Goal: Task Accomplishment & Management: Manage account settings

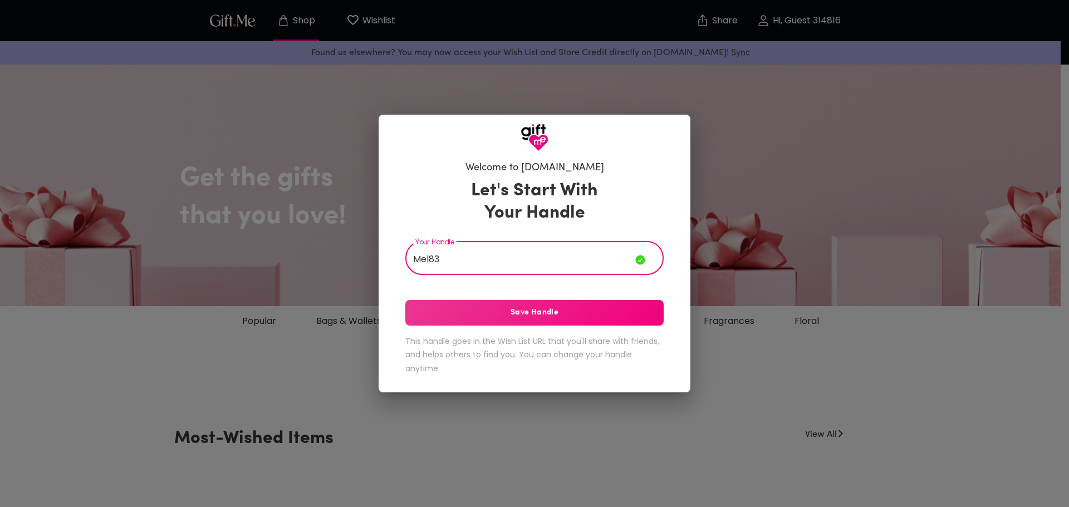
click at [421, 259] on input "Mel83" at bounding box center [520, 259] width 230 height 31
type input "Miel83"
click at [530, 320] on button "Save Handle" at bounding box center [534, 313] width 258 height 26
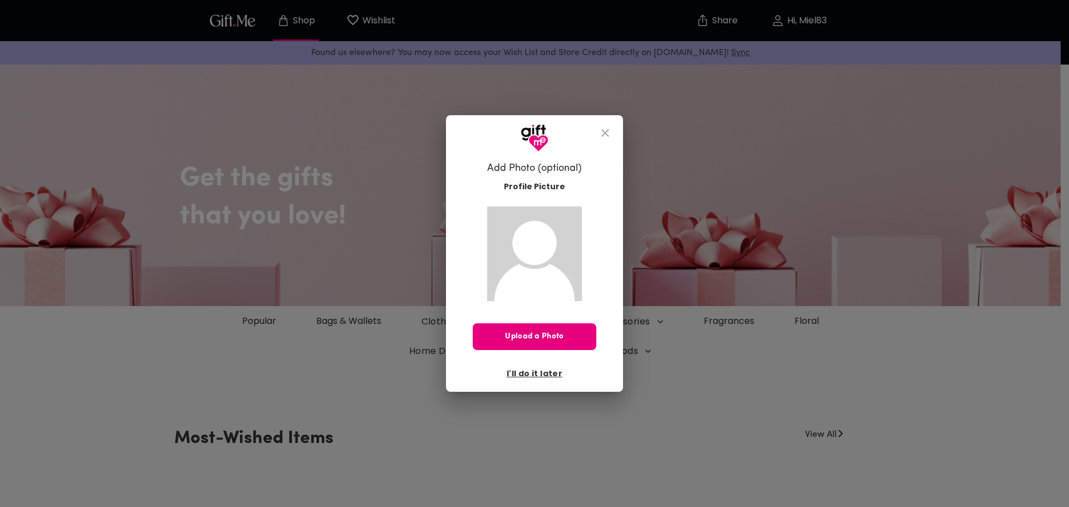
click at [539, 374] on span "I'll do it later" at bounding box center [534, 373] width 56 height 12
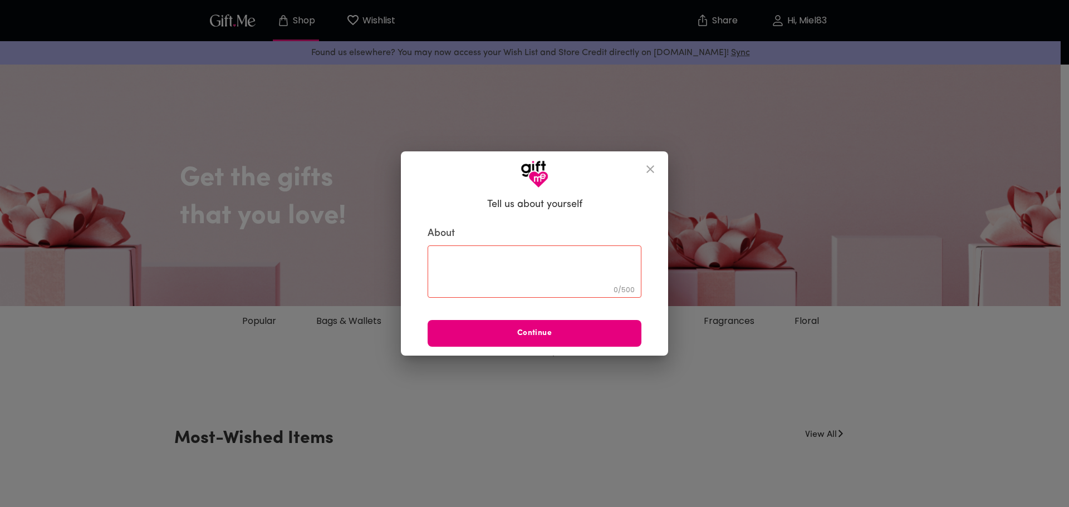
click at [656, 169] on icon "close" at bounding box center [649, 169] width 13 height 13
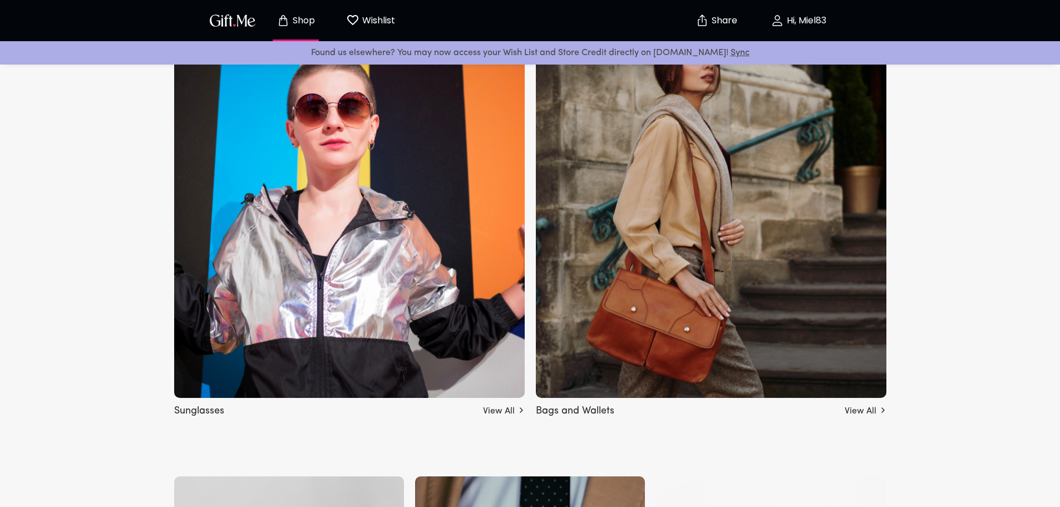
scroll to position [724, 0]
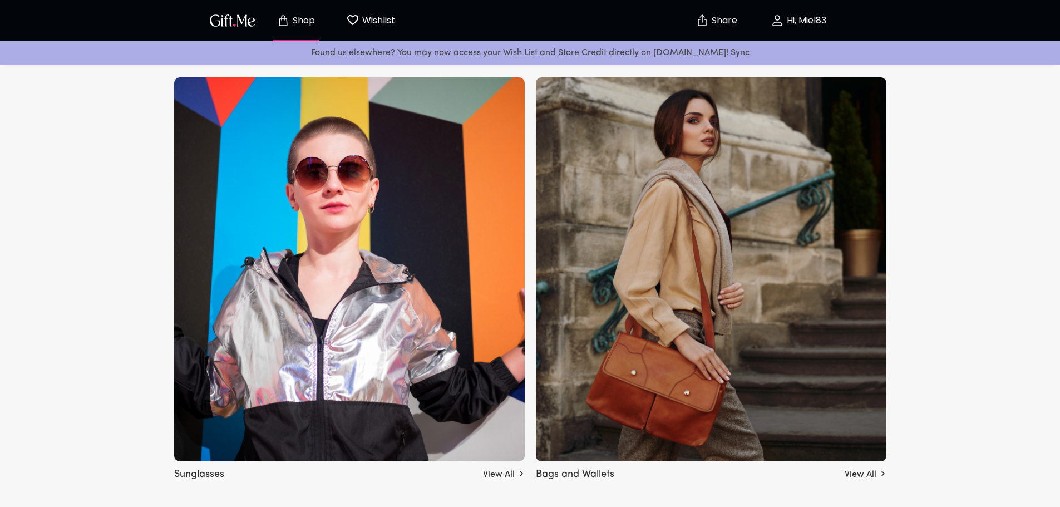
click at [393, 230] on img at bounding box center [349, 269] width 351 height 384
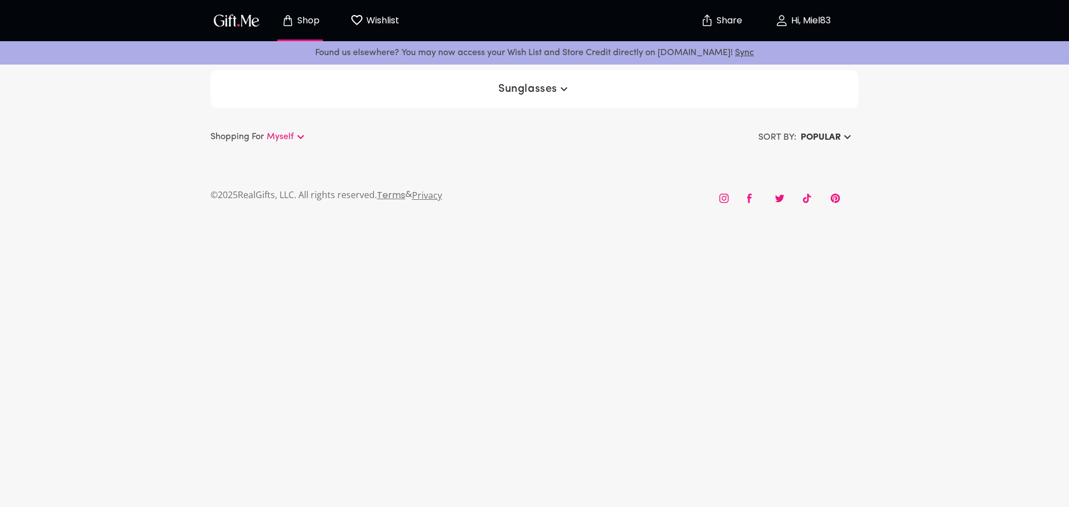
click at [791, 18] on p "Hi, Miel83" at bounding box center [809, 20] width 42 height 9
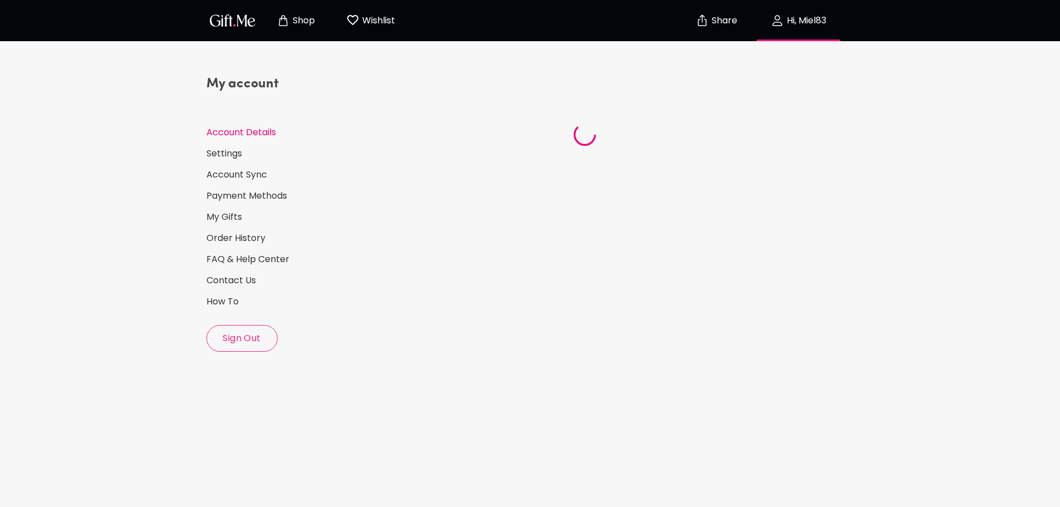
select select "US"
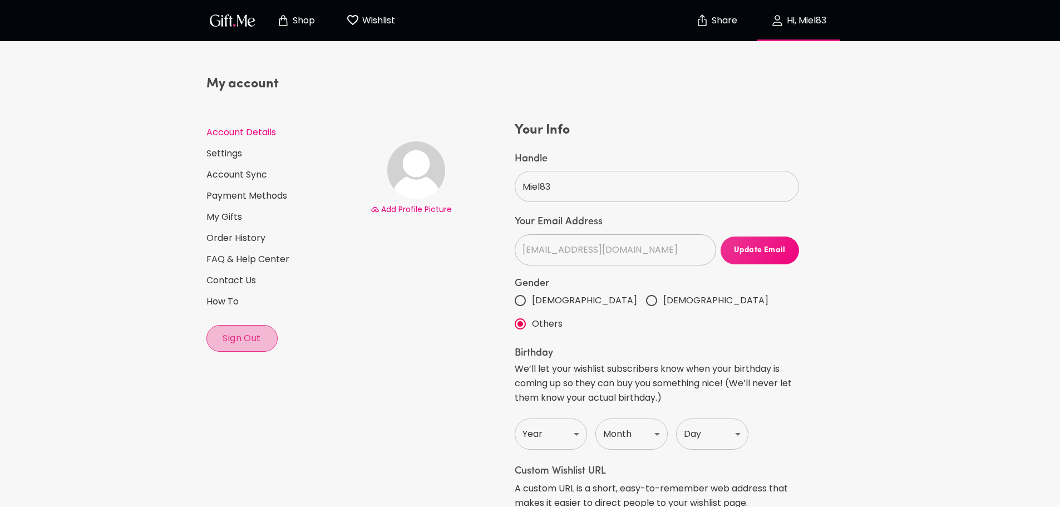
click at [259, 328] on button "Sign Out" at bounding box center [241, 338] width 71 height 27
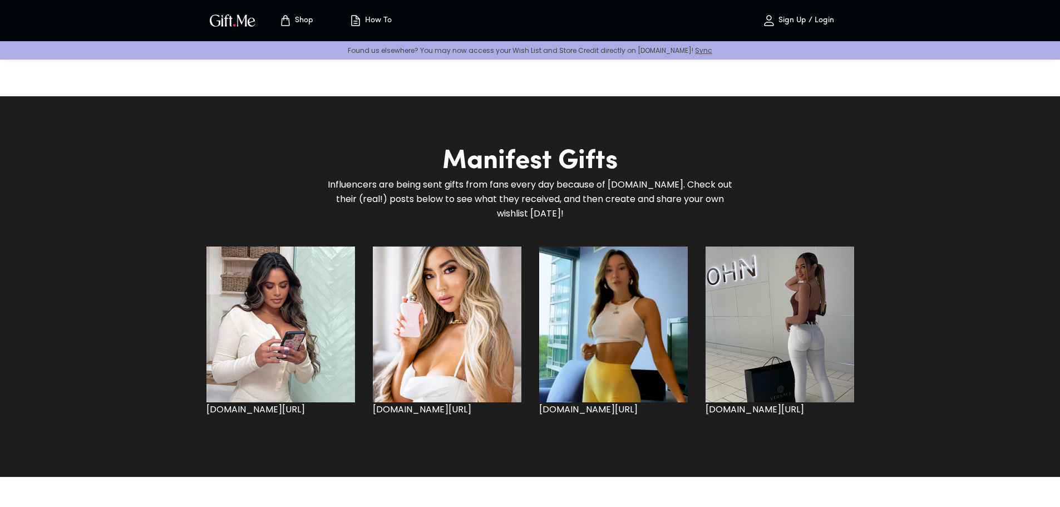
scroll to position [779, 0]
